Goal: Information Seeking & Learning: Learn about a topic

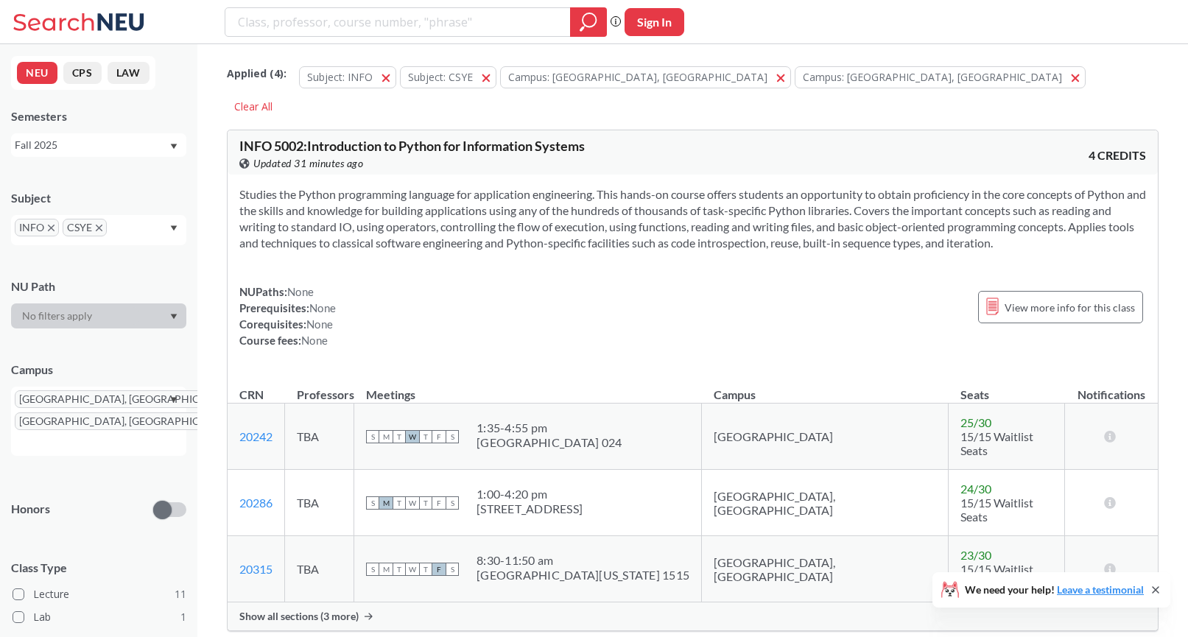
scroll to position [5638, 0]
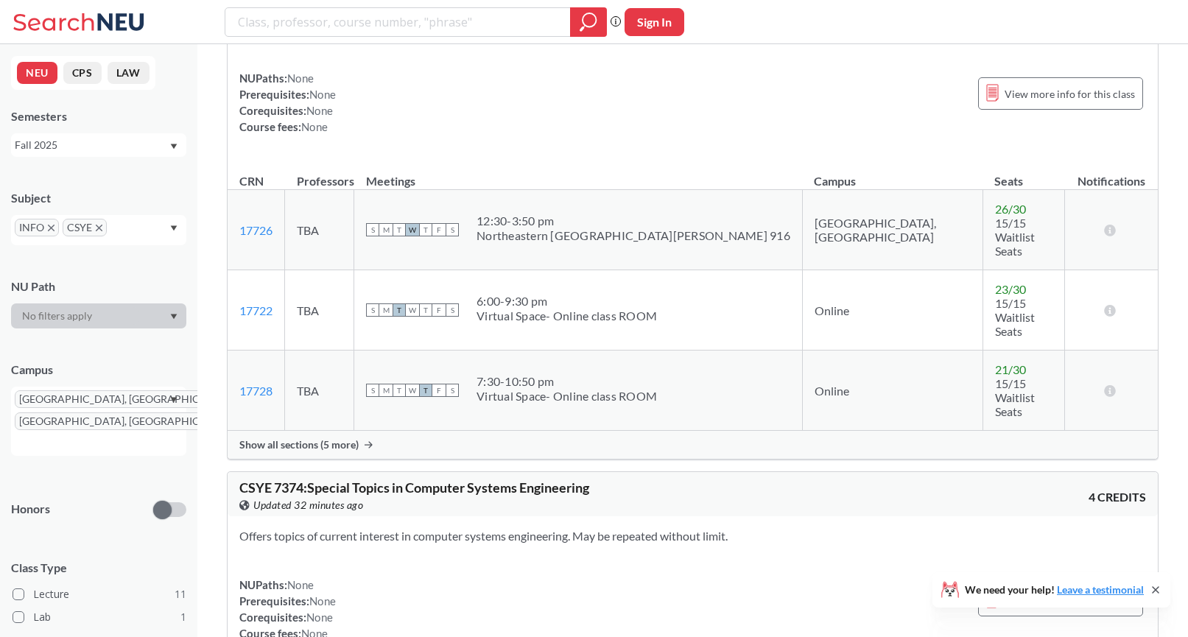
scroll to position [4939, 0]
